Goal: Task Accomplishment & Management: Use online tool/utility

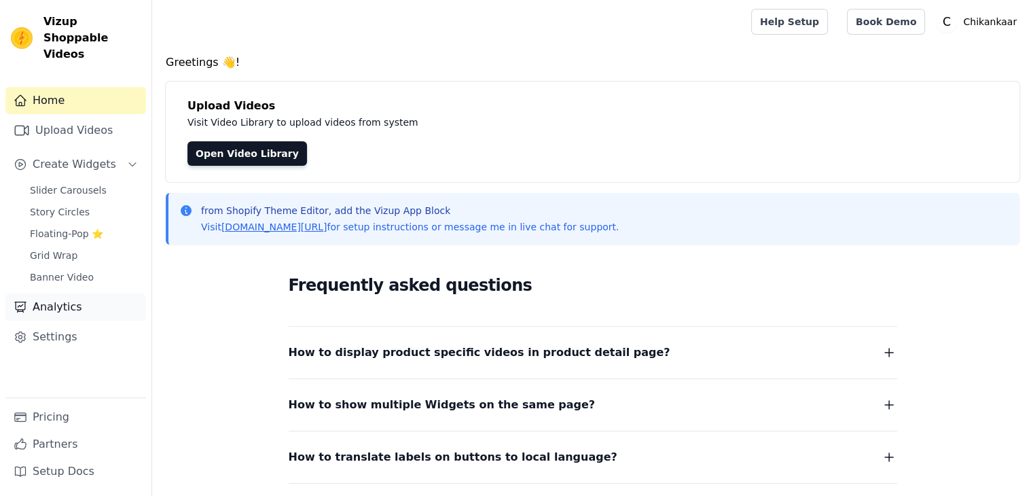
click at [42, 298] on link "Analytics" at bounding box center [75, 306] width 141 height 27
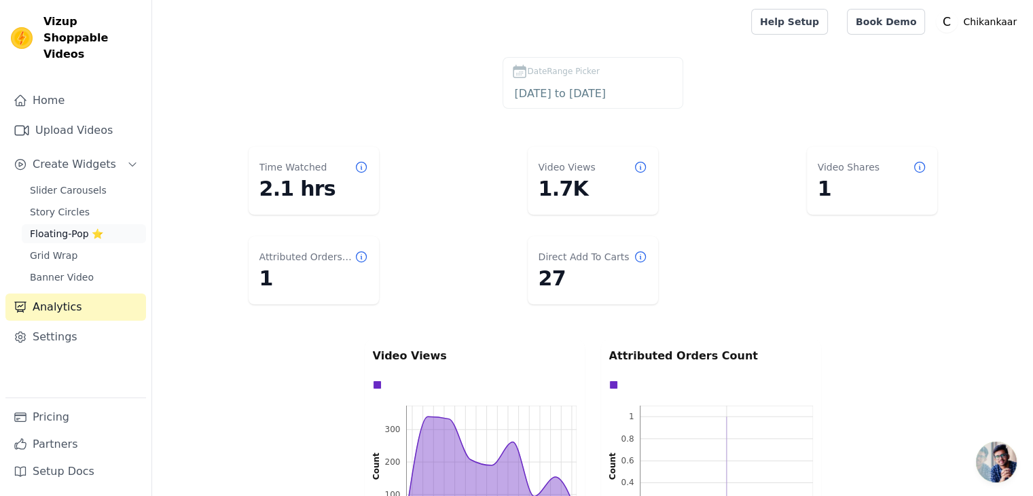
click at [43, 227] on span "Floating-Pop ⭐" at bounding box center [66, 234] width 73 height 14
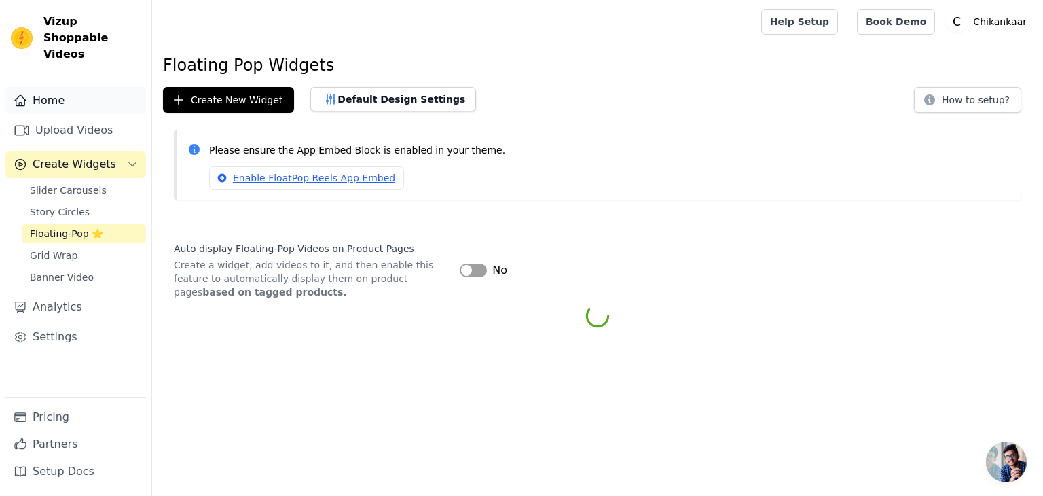
click at [41, 90] on link "Home" at bounding box center [75, 100] width 141 height 27
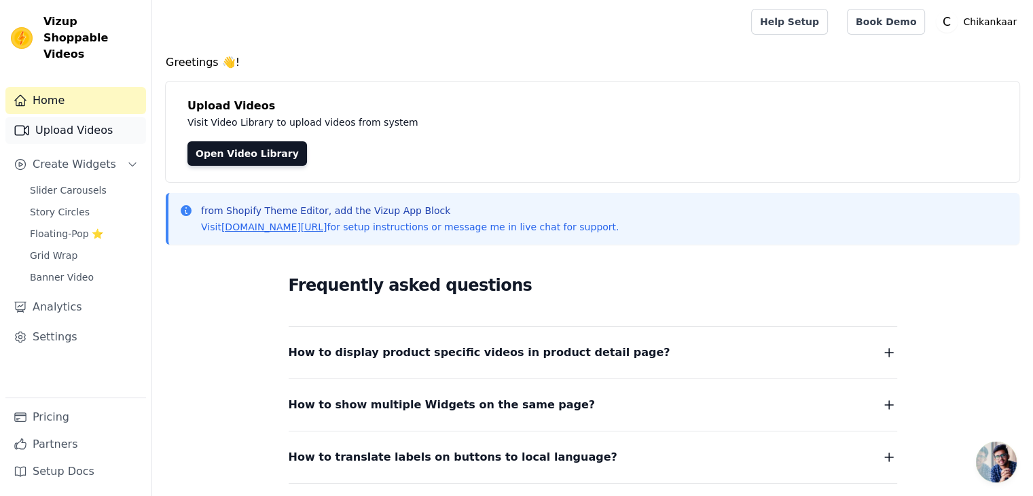
click at [52, 120] on link "Upload Videos" at bounding box center [75, 130] width 141 height 27
